Goal: Obtain resource: Obtain resource

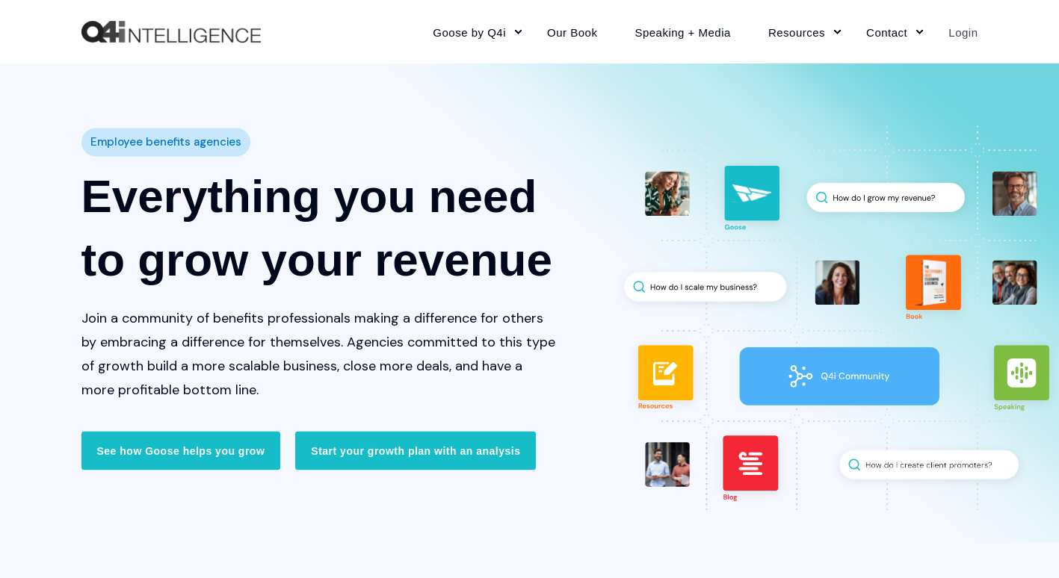
click at [953, 31] on link "Login" at bounding box center [954, 31] width 48 height 65
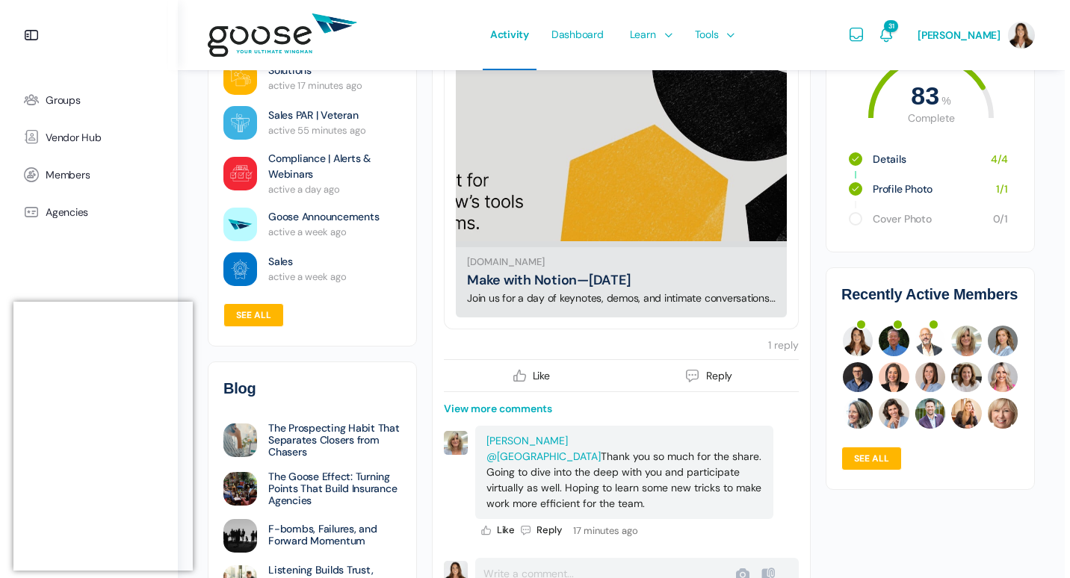
scroll to position [598, 0]
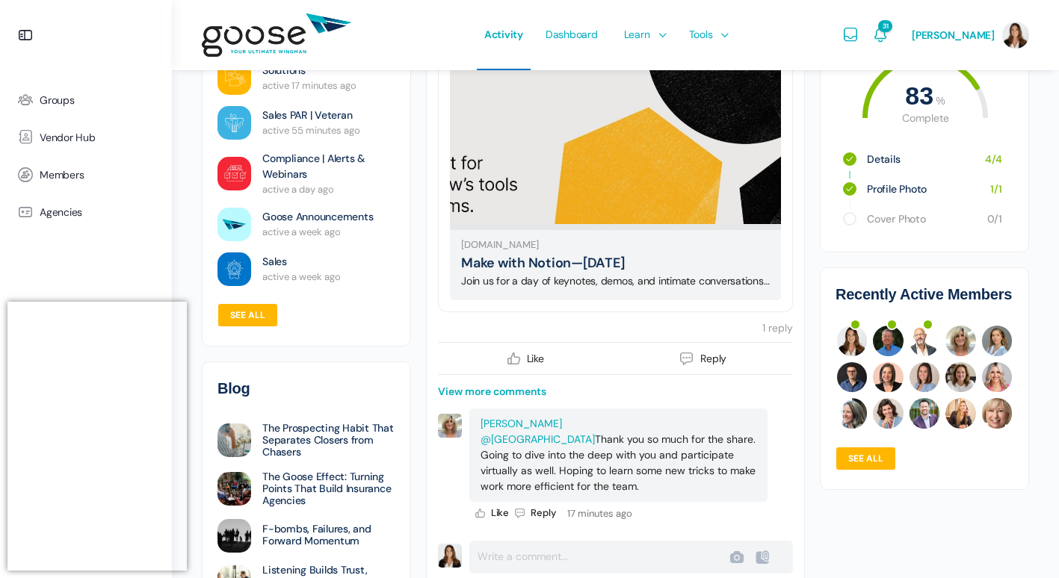
click at [766, 321] on span "1 reply" at bounding box center [777, 327] width 31 height 13
type input "Post"
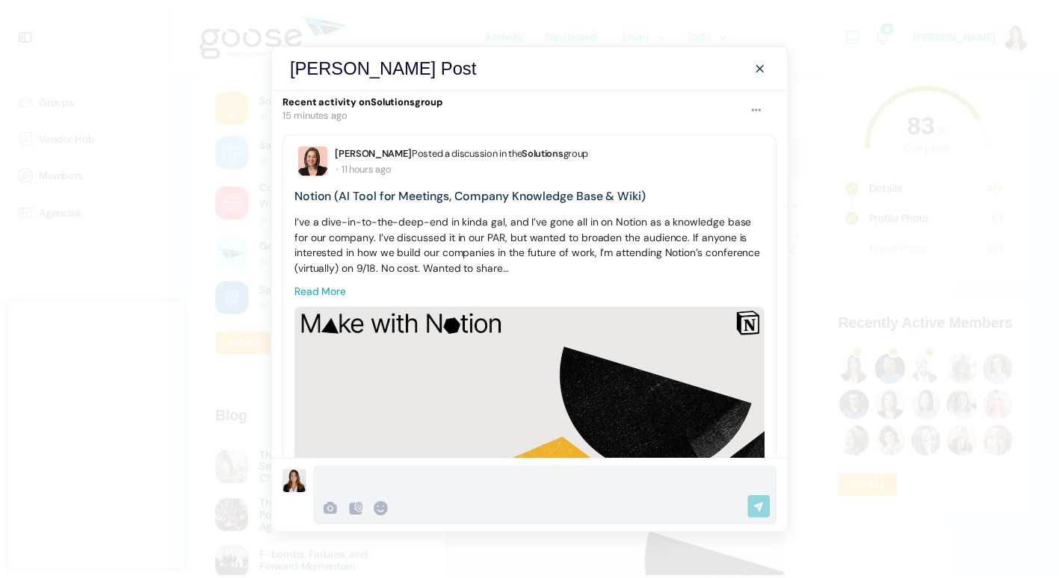
scroll to position [0, 0]
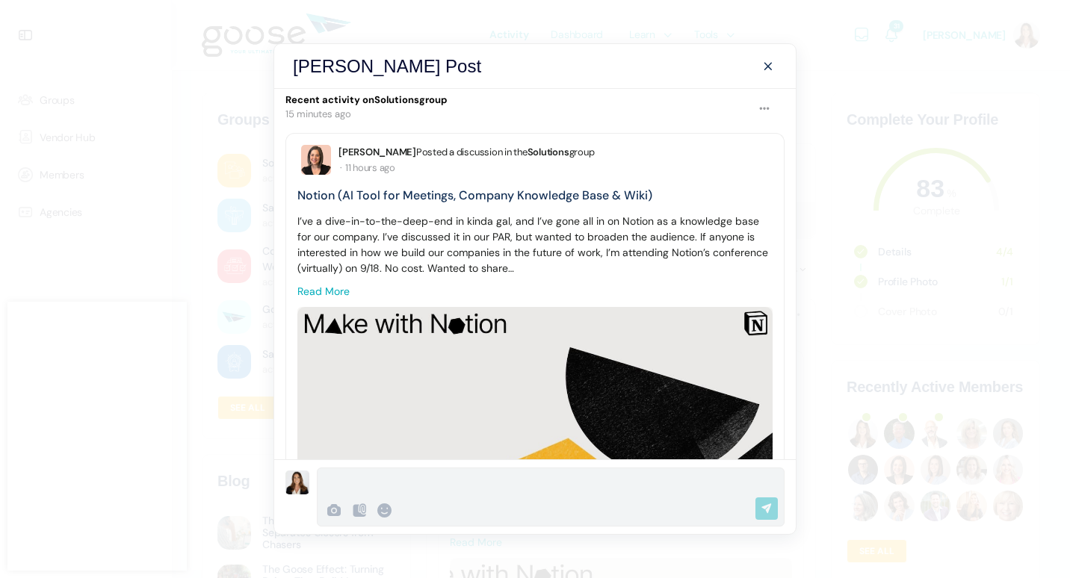
click at [126, 142] on div "[PERSON_NAME] Post Options Report Discussion Report Discussion Recent activity …" at bounding box center [535, 289] width 1070 height 578
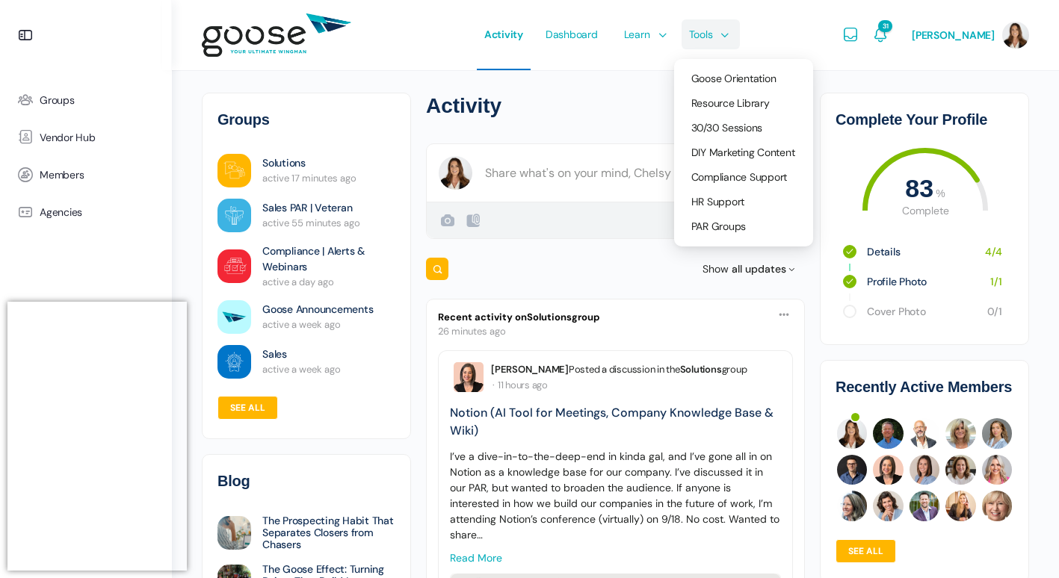
click at [695, 32] on span "Tools" at bounding box center [701, 34] width 24 height 70
click at [712, 98] on span "Resource Library" at bounding box center [730, 102] width 78 height 13
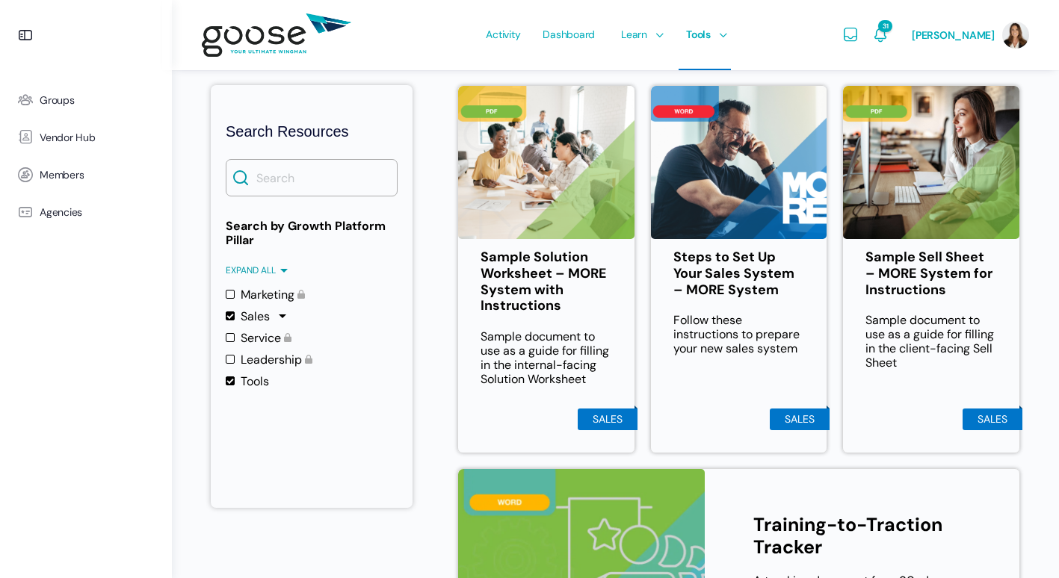
scroll to position [299, 0]
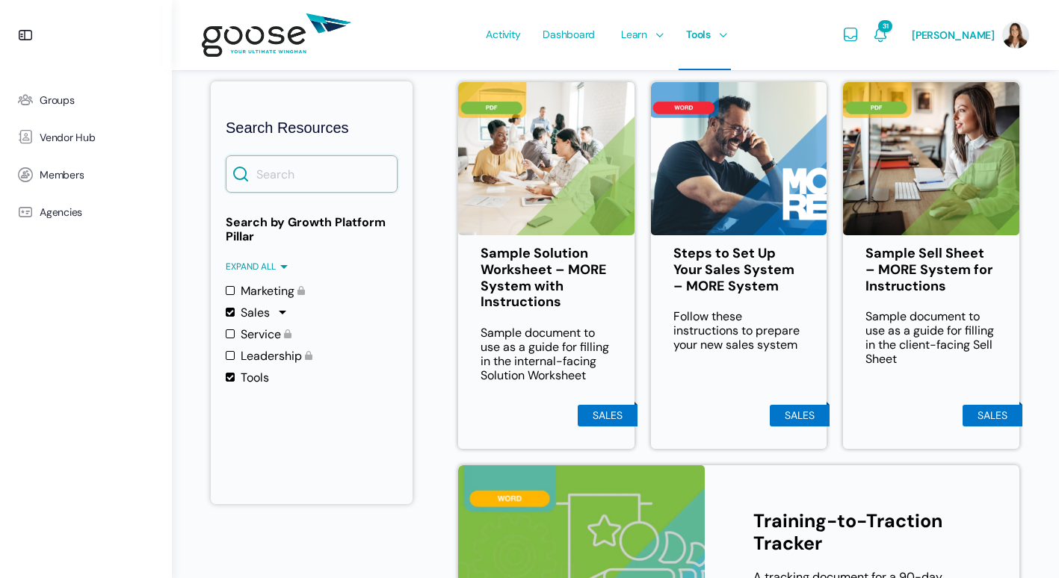
click at [306, 176] on input "Search" at bounding box center [312, 173] width 172 height 37
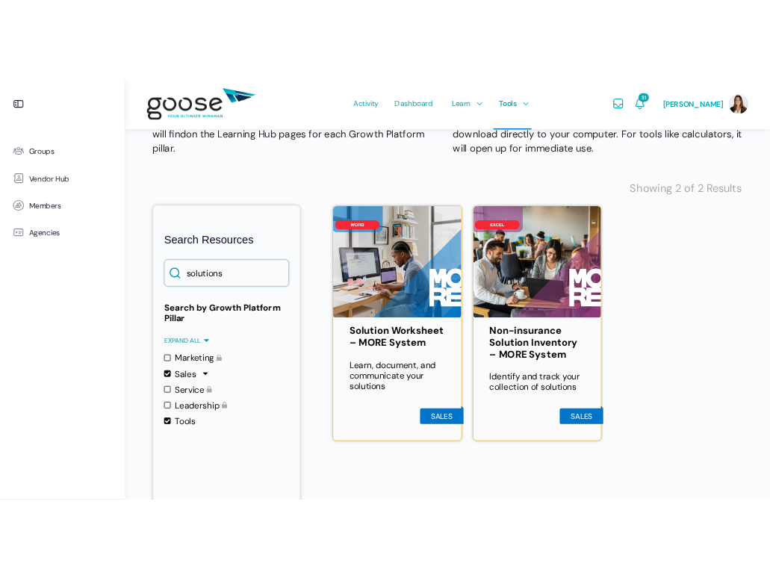
scroll to position [224, 0]
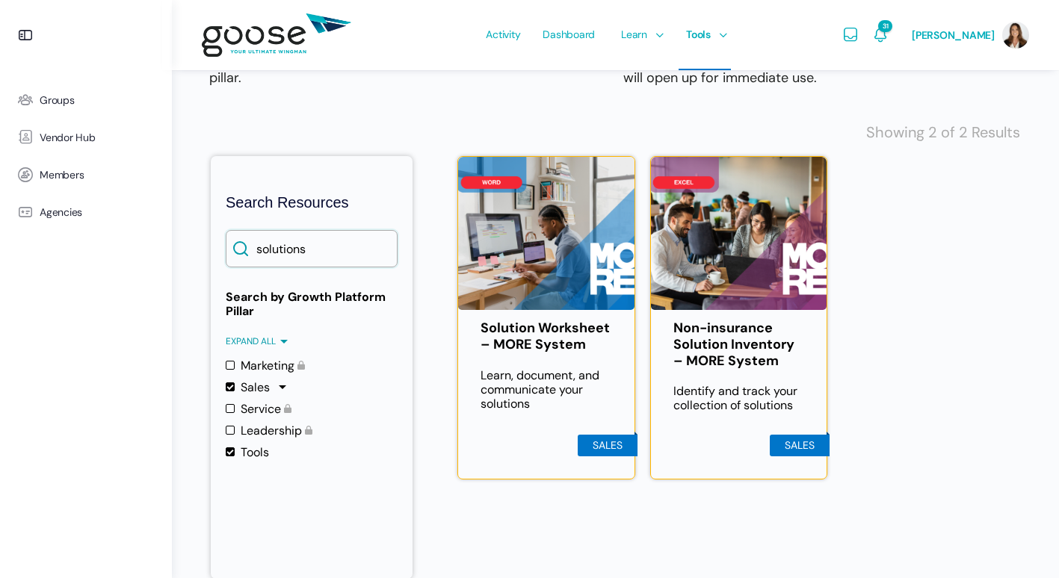
type input "solutions"
click at [536, 282] on img at bounding box center [546, 233] width 176 height 153
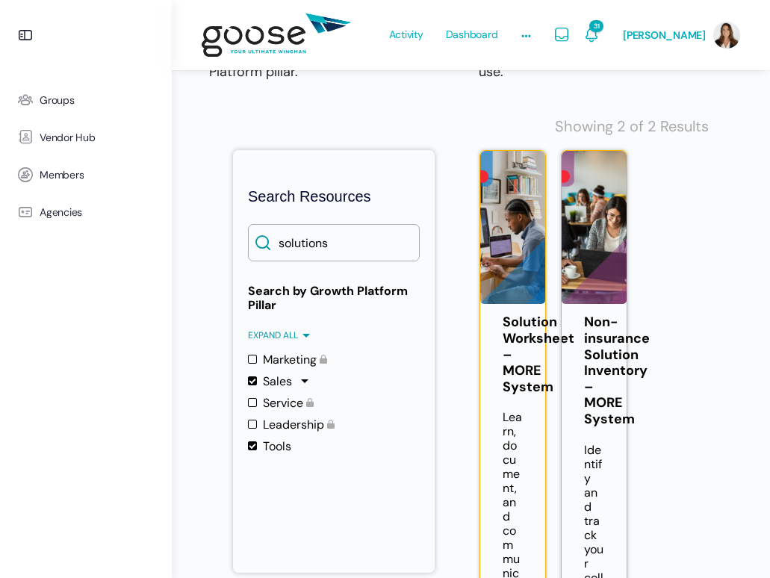
scroll to position [299, 0]
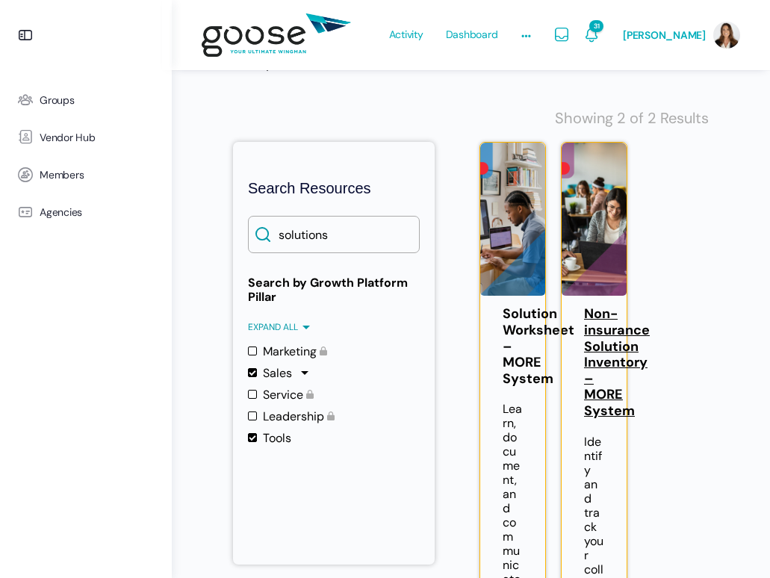
click at [605, 351] on link "Non-insurance Solution Inventory – MORE System" at bounding box center [594, 362] width 20 height 113
